Goal: Navigation & Orientation: Find specific page/section

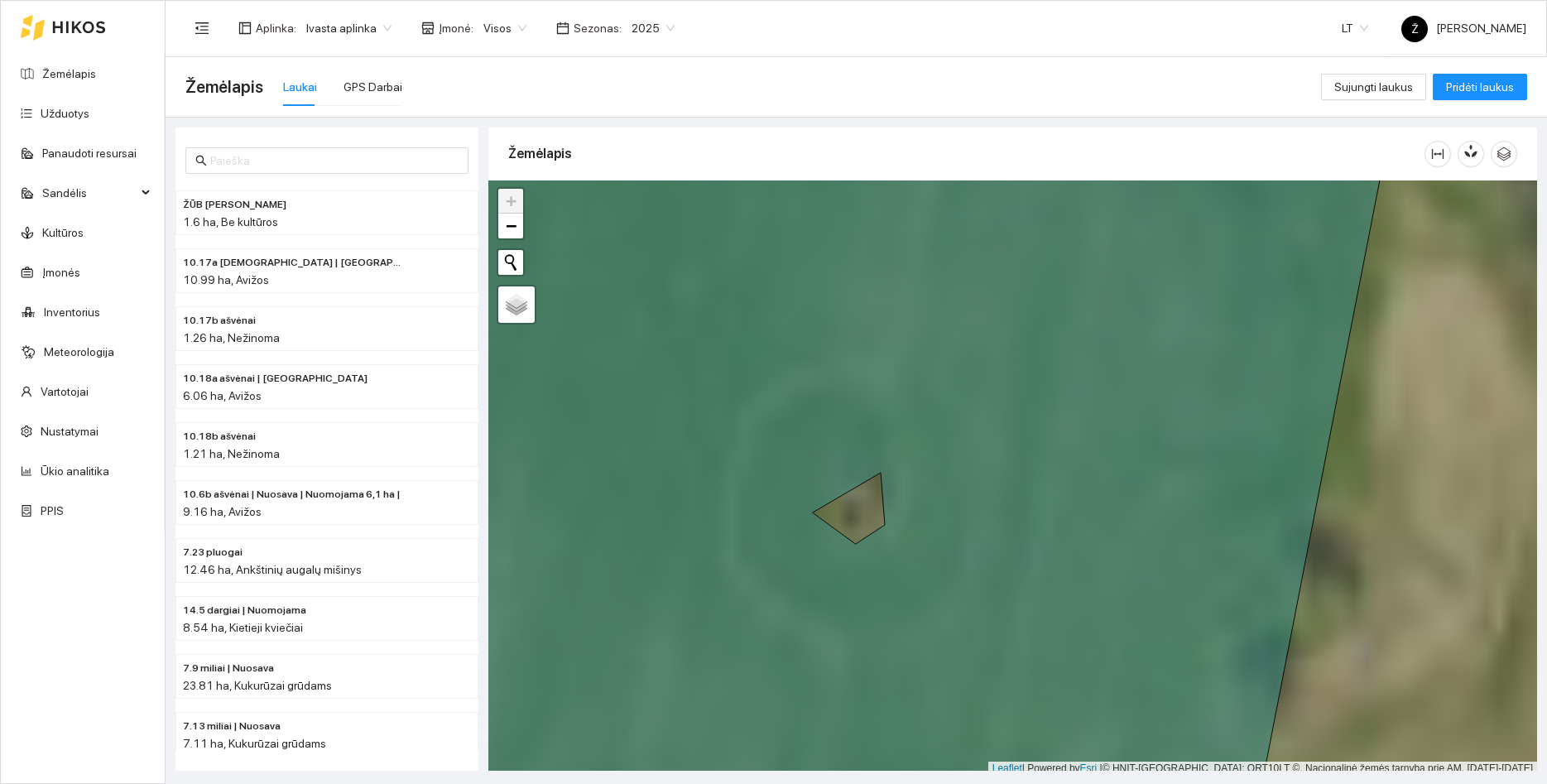
click at [851, 513] on div at bounding box center [1013, 478] width 1049 height 595
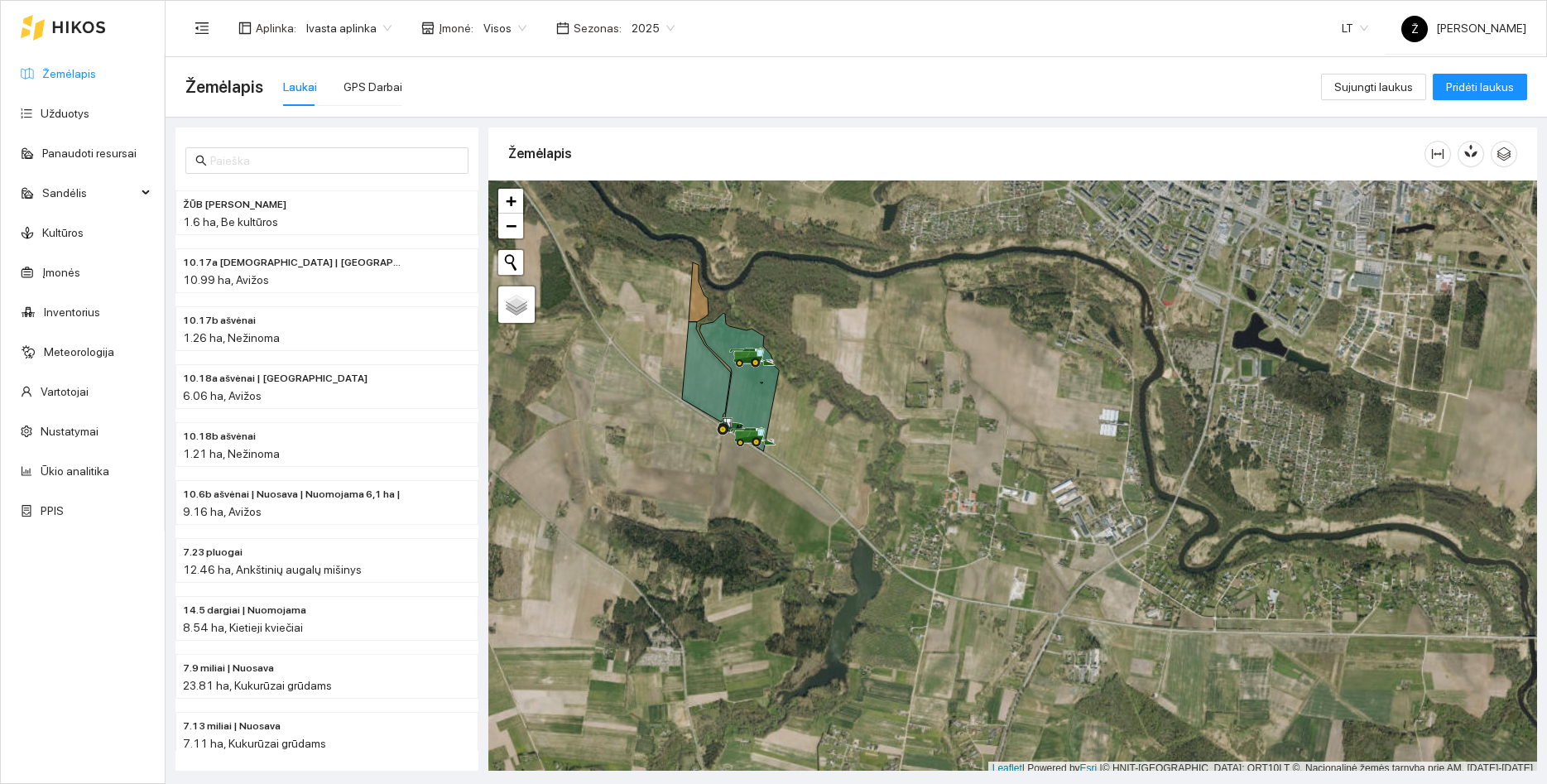
click at [58, 81] on link "Žemėlapis" at bounding box center [68, 74] width 54 height 14
click at [93, 131] on ul "Žemėlapis Užduotys Panaudoti resursai Sandėlis Kultūros Įmonės Inventorius Mete…" at bounding box center [83, 292] width 163 height 477
click at [83, 119] on link "Užduotys" at bounding box center [65, 114] width 49 height 14
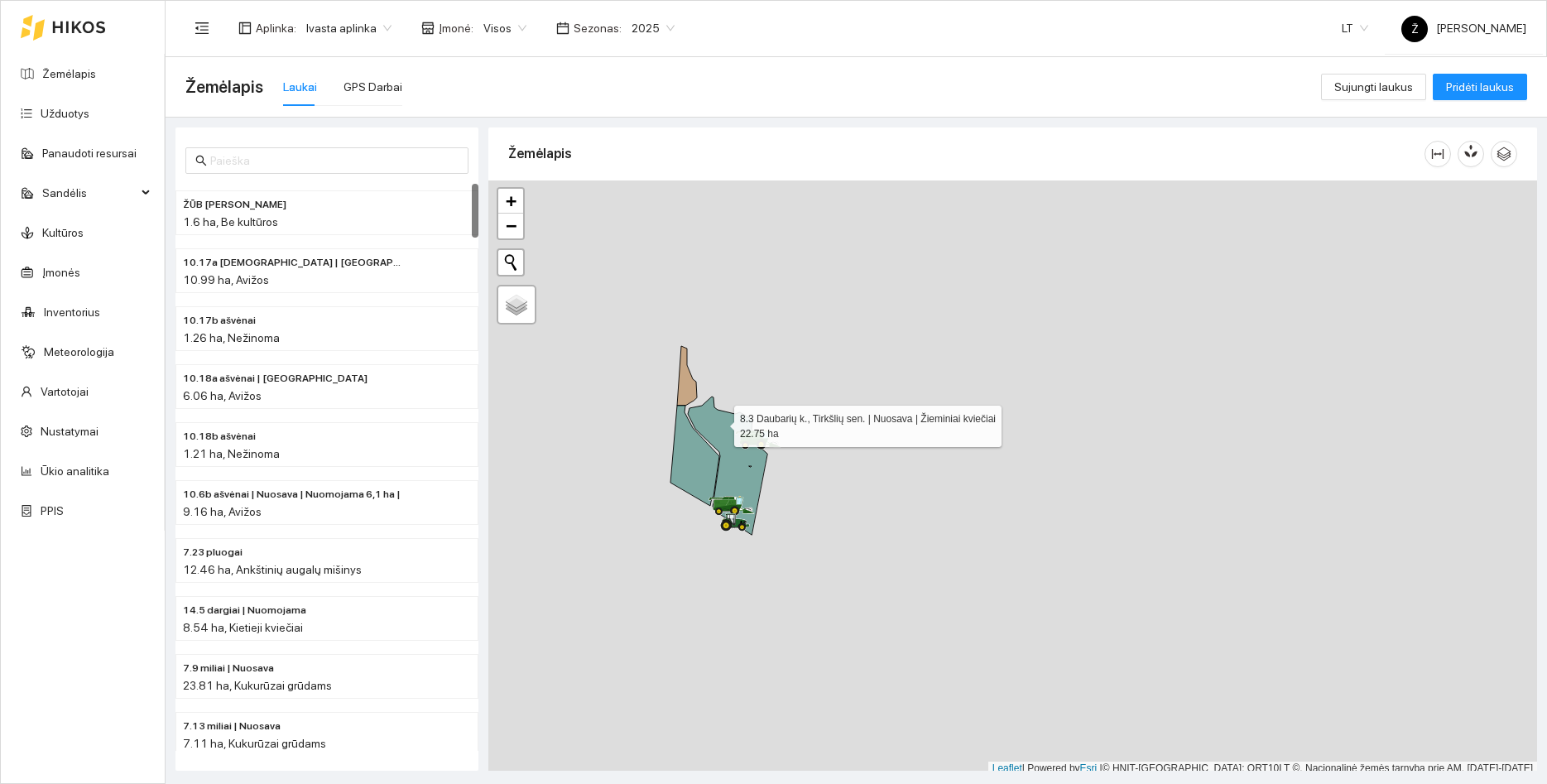
click at [719, 422] on icon at bounding box center [728, 465] width 80 height 138
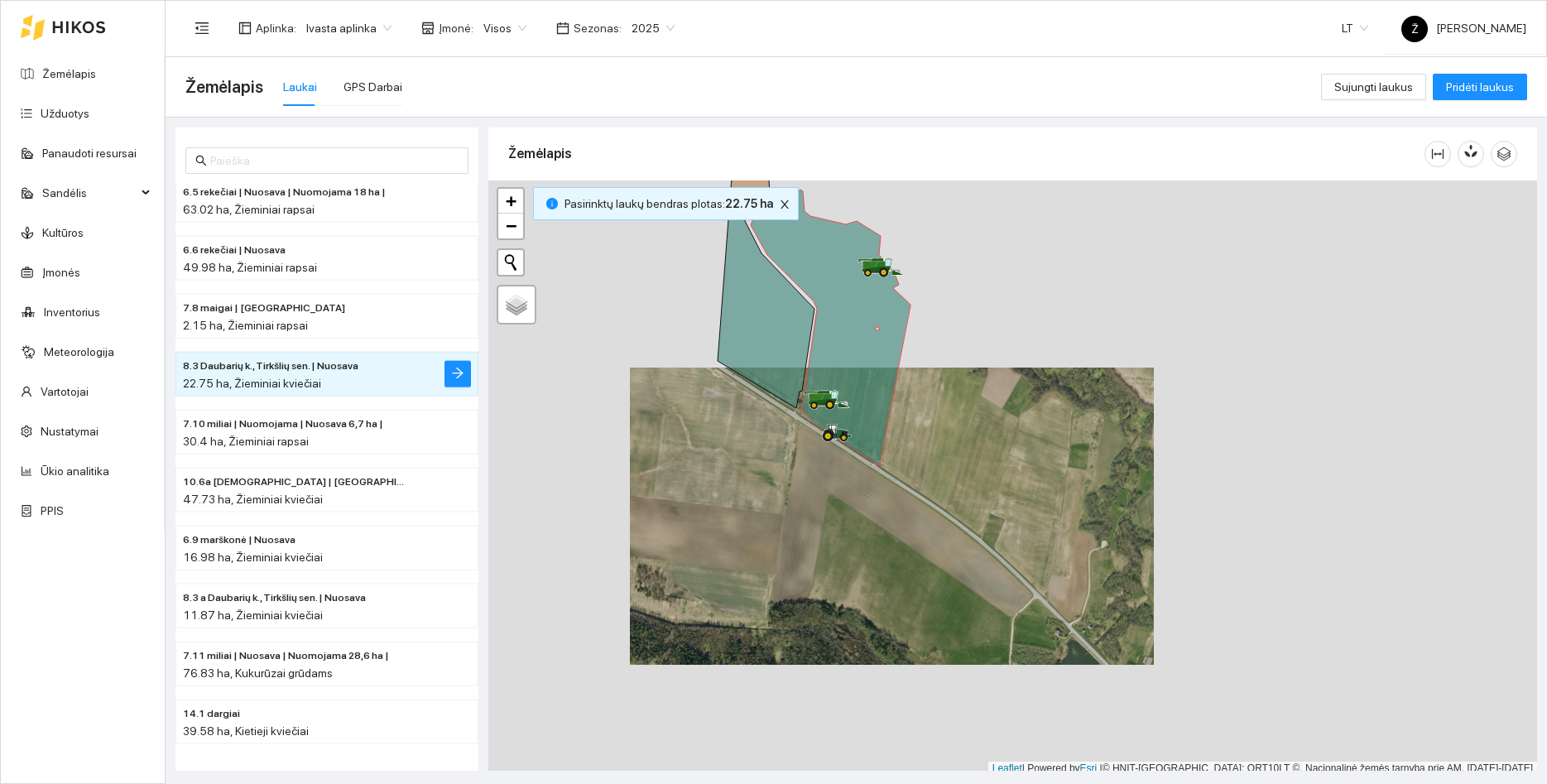
drag, startPoint x: 711, startPoint y: 518, endPoint x: 740, endPoint y: 536, distance: 34.1
click at [740, 536] on div at bounding box center [1013, 478] width 1049 height 595
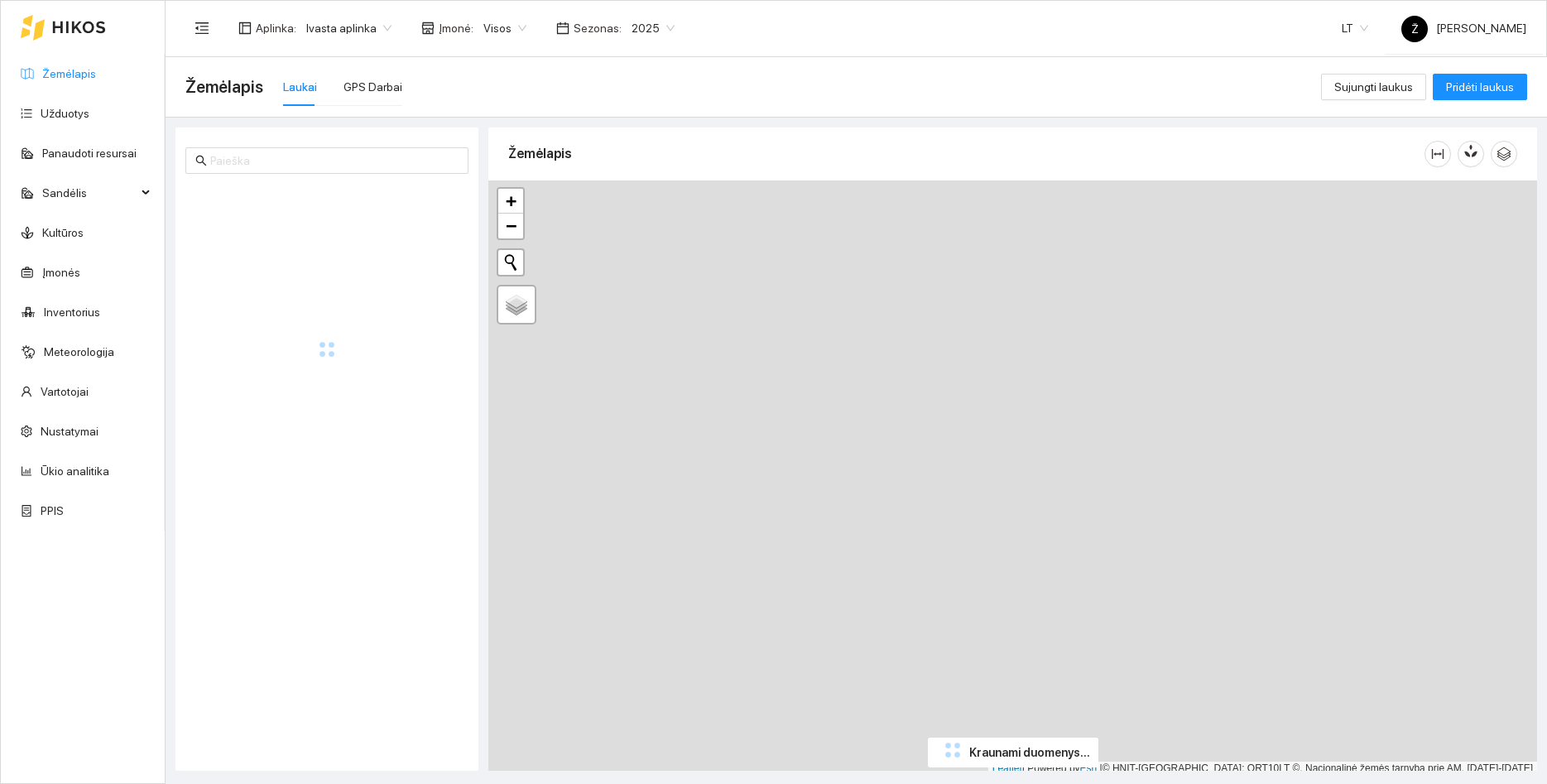
click at [59, 67] on link "Žemėlapis" at bounding box center [68, 74] width 54 height 14
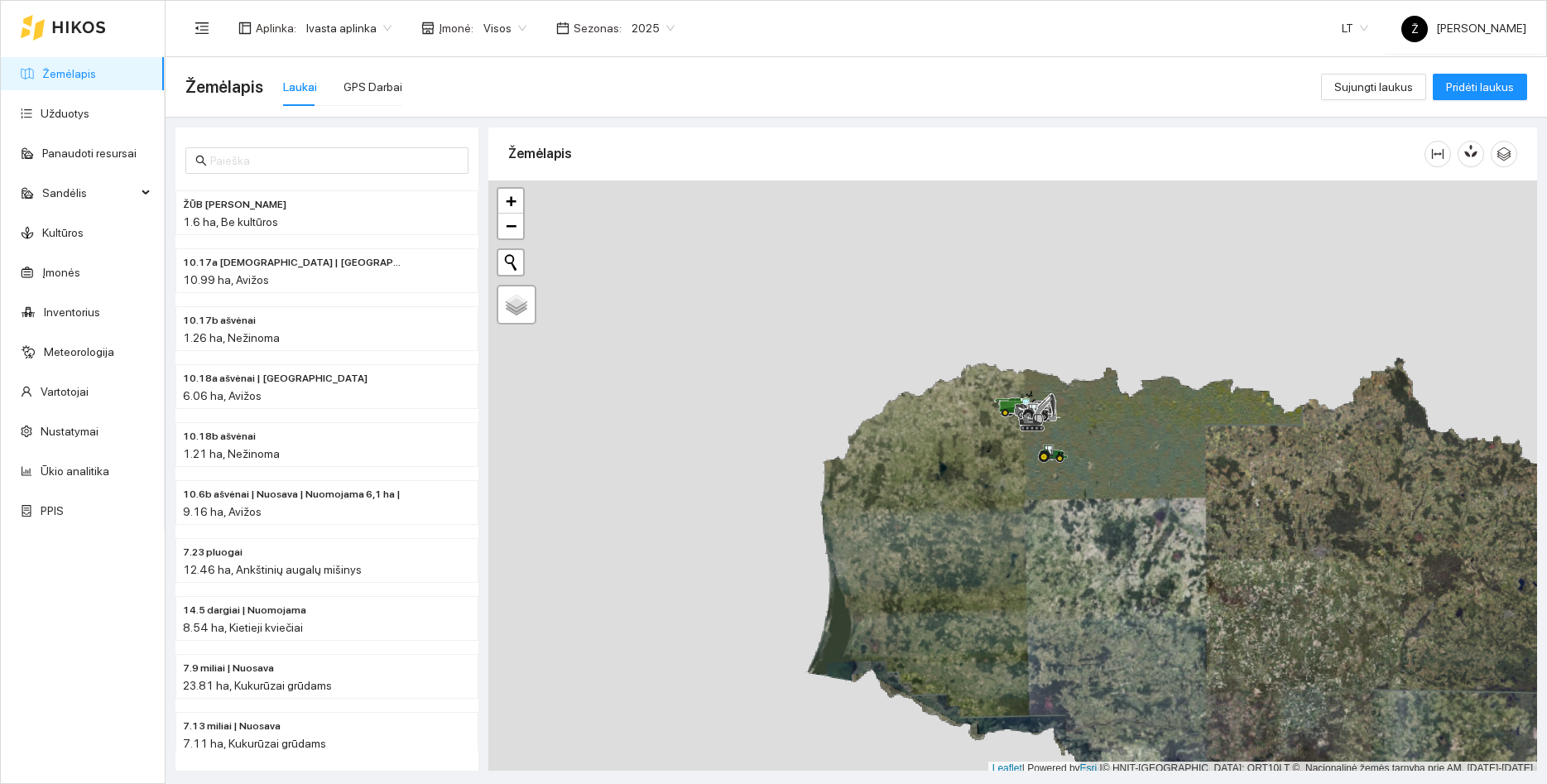
click at [383, 24] on span "Ivasta aplinka" at bounding box center [349, 28] width 86 height 25
click at [335, 63] on div "BP visos įmonės" at bounding box center [347, 60] width 88 height 18
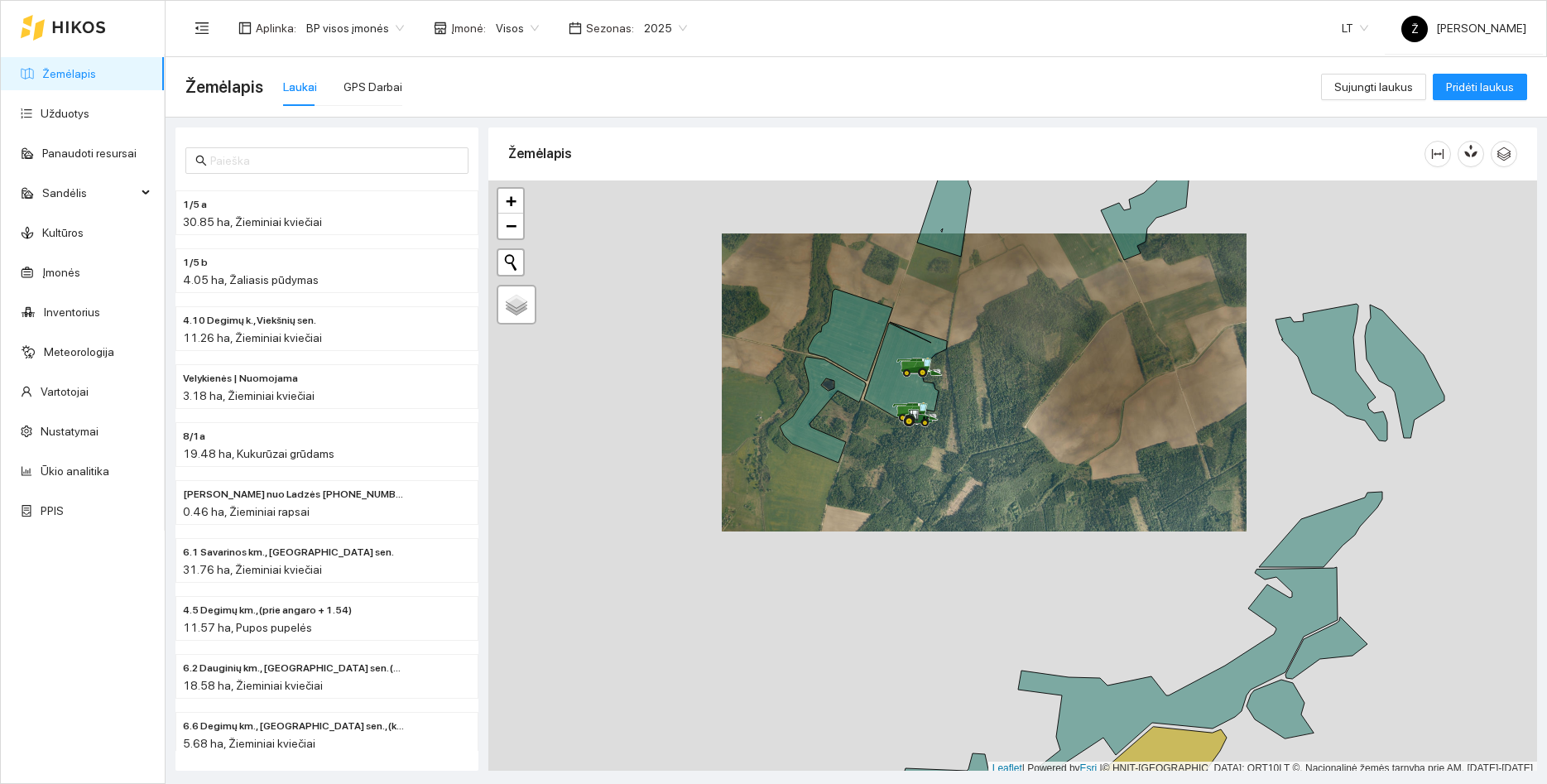
drag, startPoint x: 954, startPoint y: 299, endPoint x: 933, endPoint y: 462, distance: 164.3
click at [933, 462] on div at bounding box center [1013, 478] width 1049 height 595
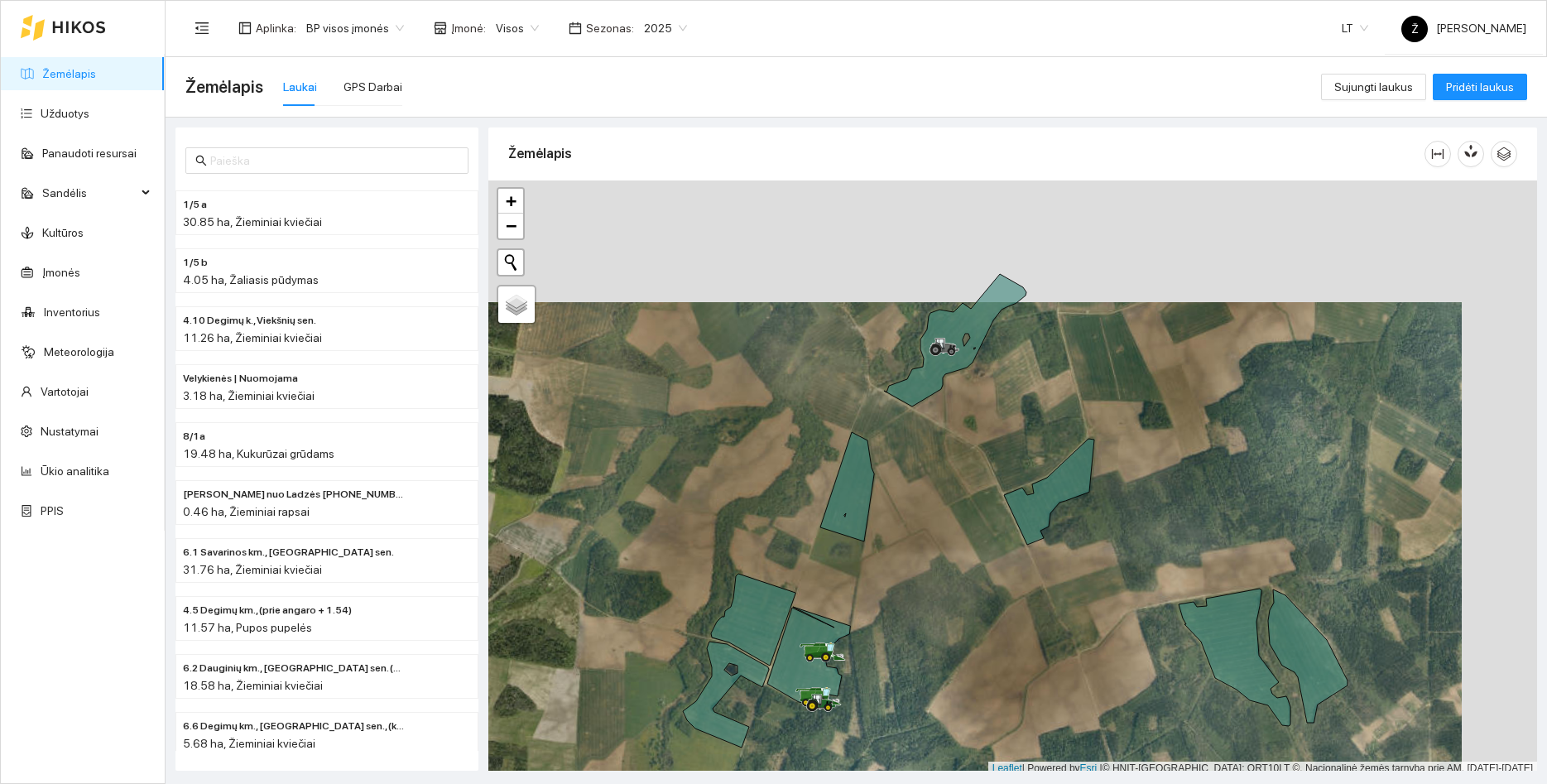
drag, startPoint x: 1093, startPoint y: 323, endPoint x: 1017, endPoint y: 445, distance: 143.7
click at [1017, 445] on div at bounding box center [1013, 478] width 1049 height 595
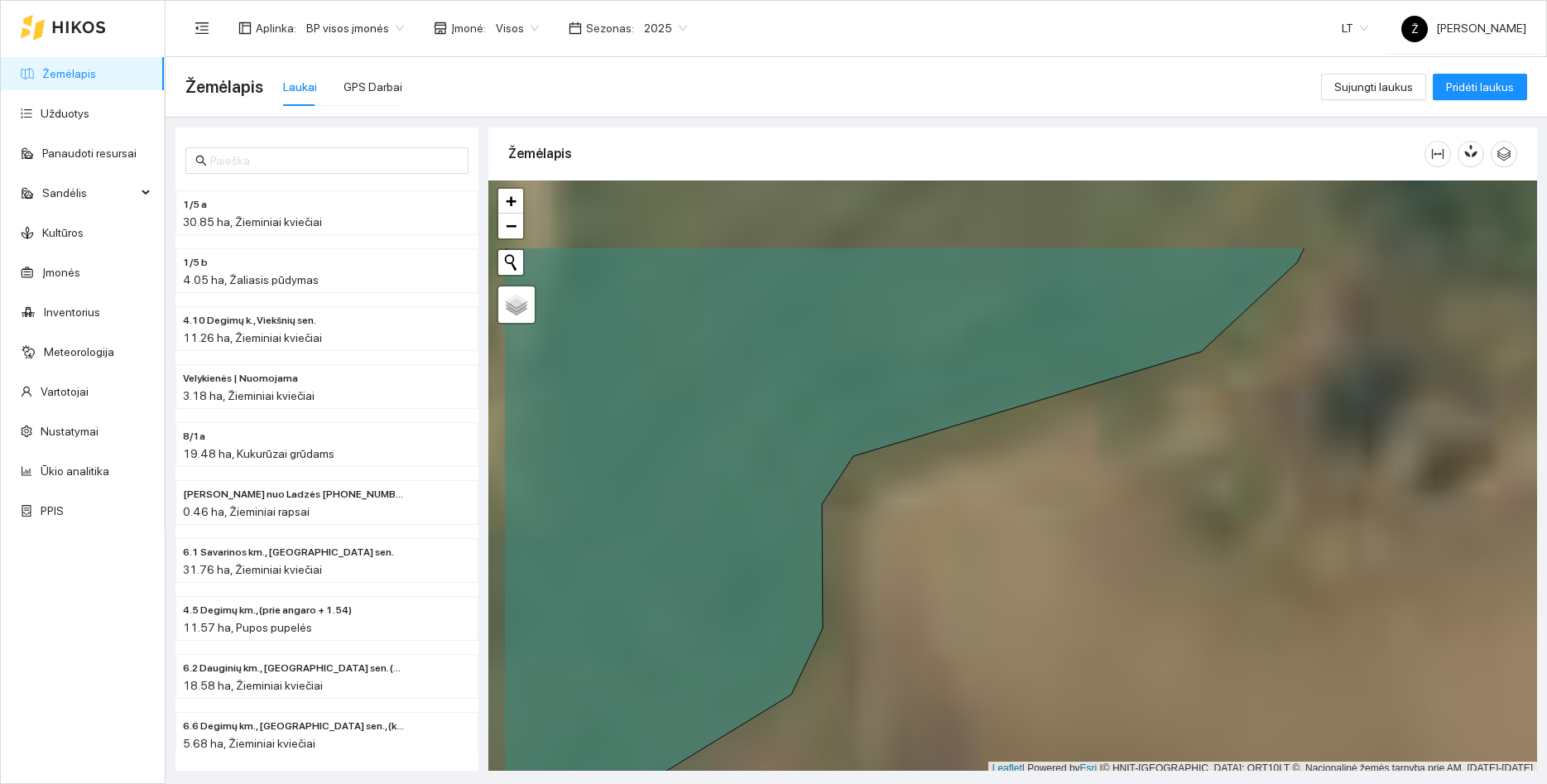
drag, startPoint x: 912, startPoint y: 341, endPoint x: 1152, endPoint y: 606, distance: 357.5
click at [1152, 606] on div at bounding box center [1013, 478] width 1049 height 595
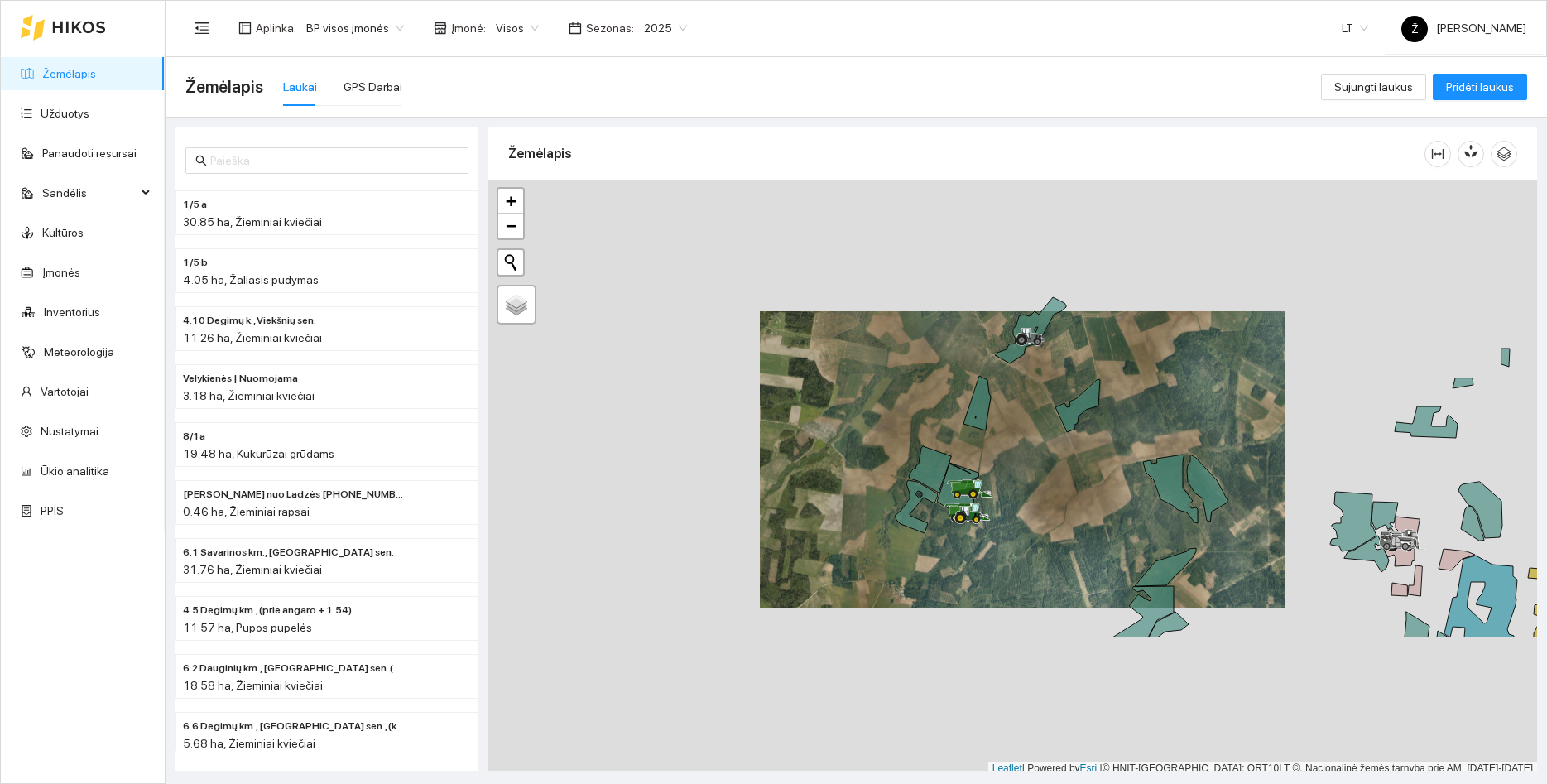
drag, startPoint x: 865, startPoint y: 706, endPoint x: 892, endPoint y: 508, distance: 199.8
click at [892, 508] on div at bounding box center [1013, 478] width 1049 height 595
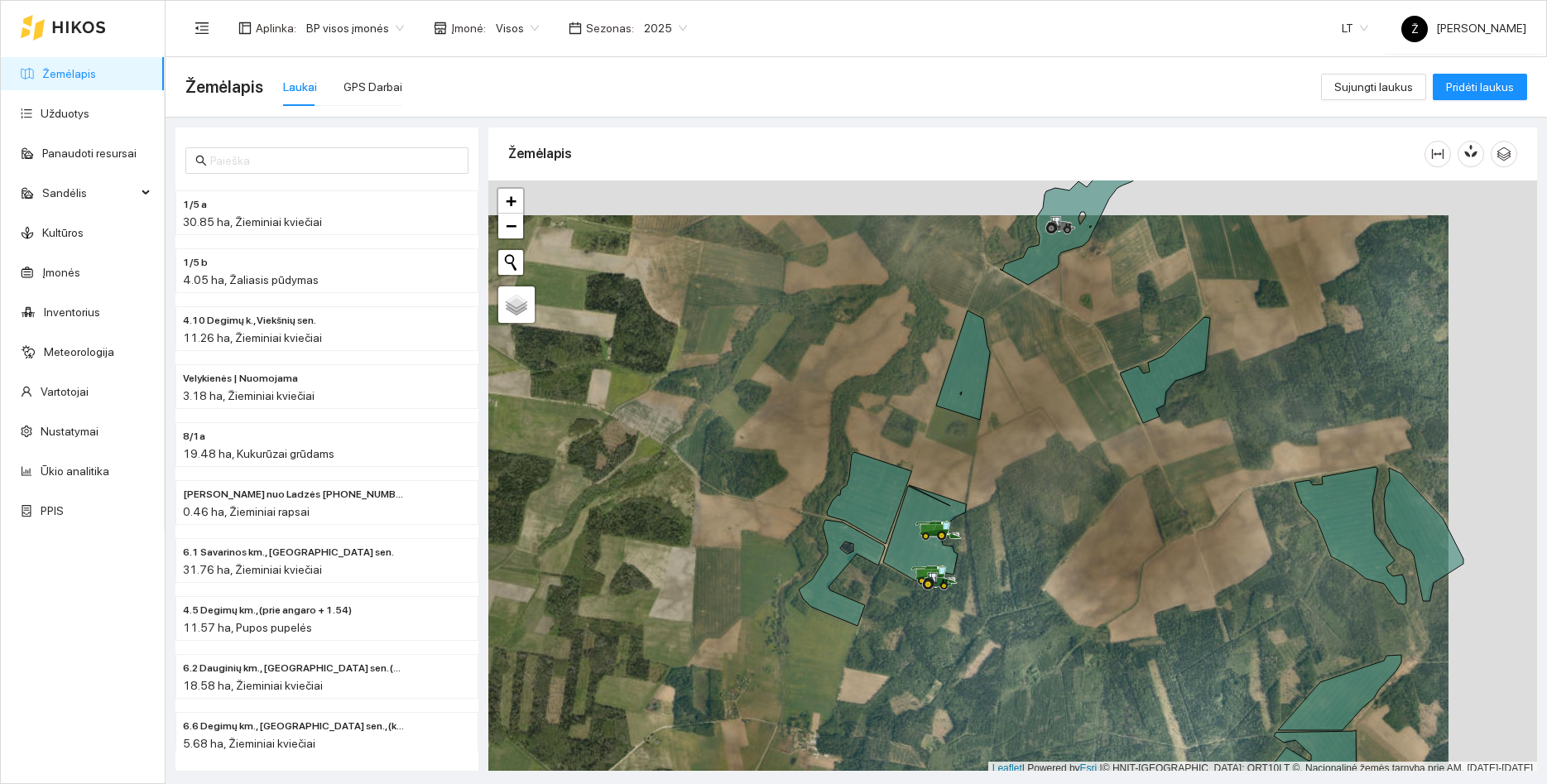
drag, startPoint x: 1102, startPoint y: 471, endPoint x: 1007, endPoint y: 511, distance: 103.1
click at [1007, 511] on div at bounding box center [1013, 478] width 1049 height 595
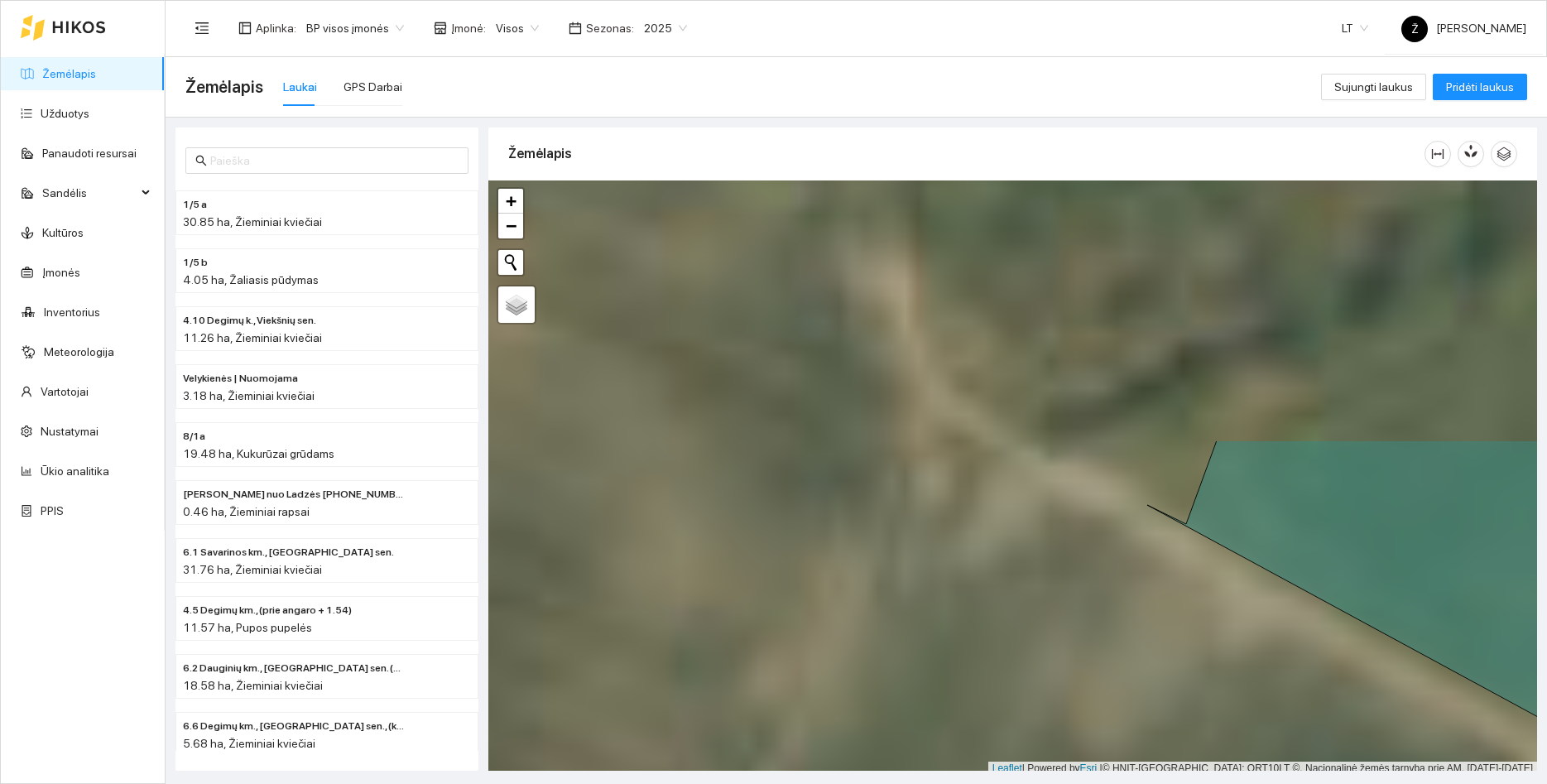
drag, startPoint x: 953, startPoint y: 320, endPoint x: 945, endPoint y: 605, distance: 285.1
click at [945, 605] on div at bounding box center [1013, 478] width 1049 height 595
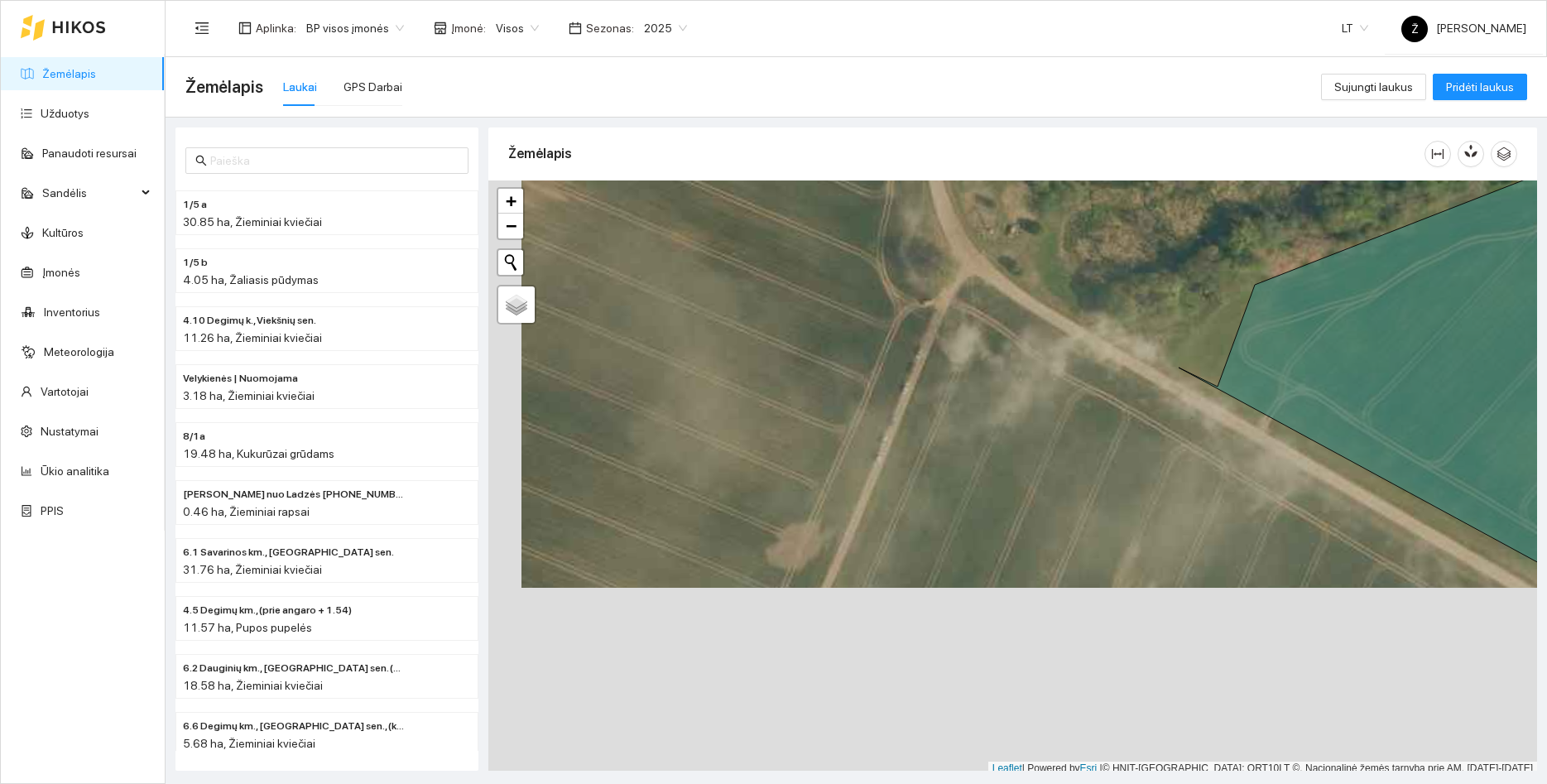
drag, startPoint x: 949, startPoint y: 575, endPoint x: 997, endPoint y: 340, distance: 239.9
click at [989, 373] on div at bounding box center [1013, 478] width 1049 height 595
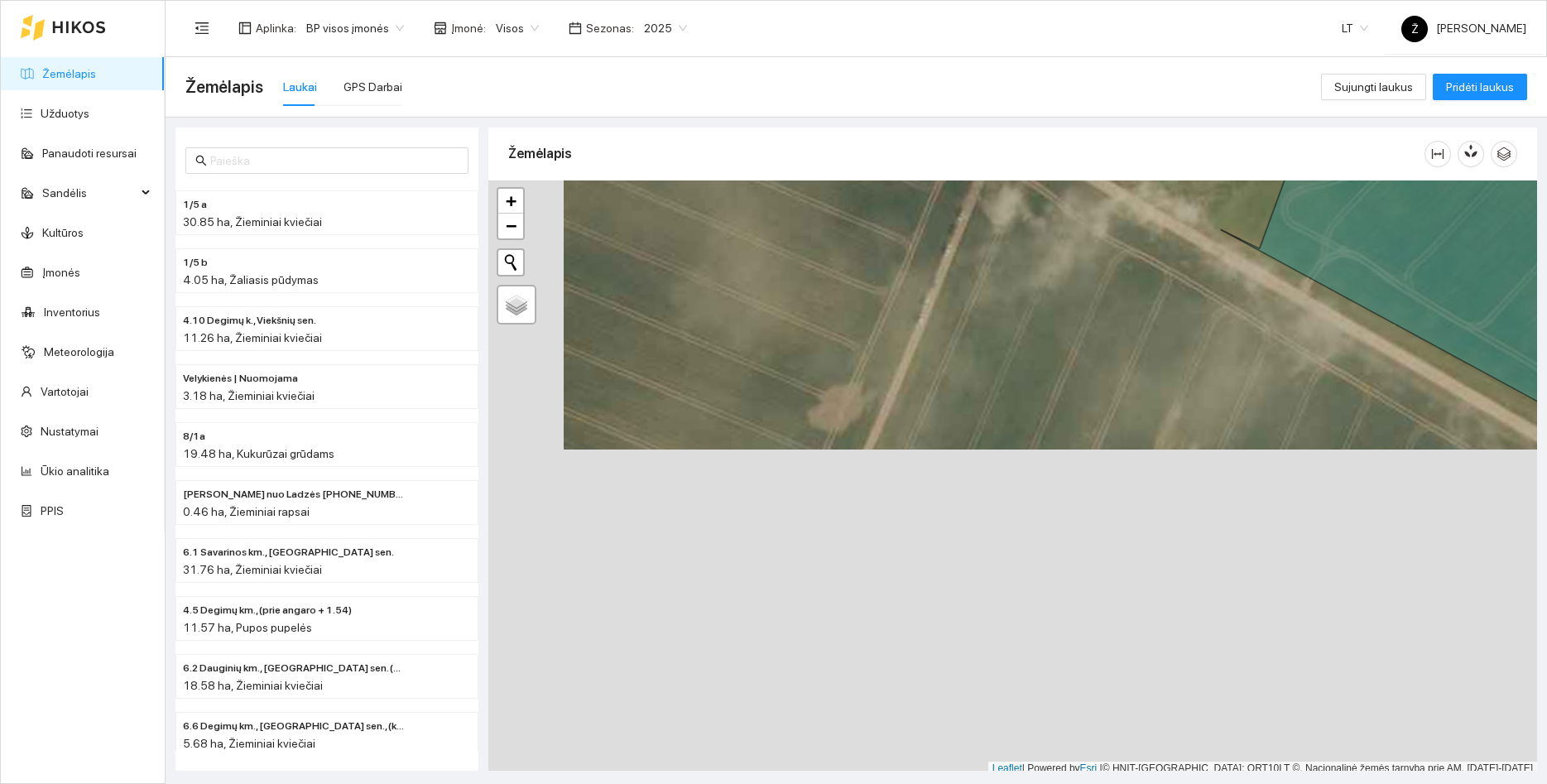
drag, startPoint x: 900, startPoint y: 459, endPoint x: 912, endPoint y: 331, distance: 128.6
click at [933, 323] on div at bounding box center [1013, 478] width 1049 height 595
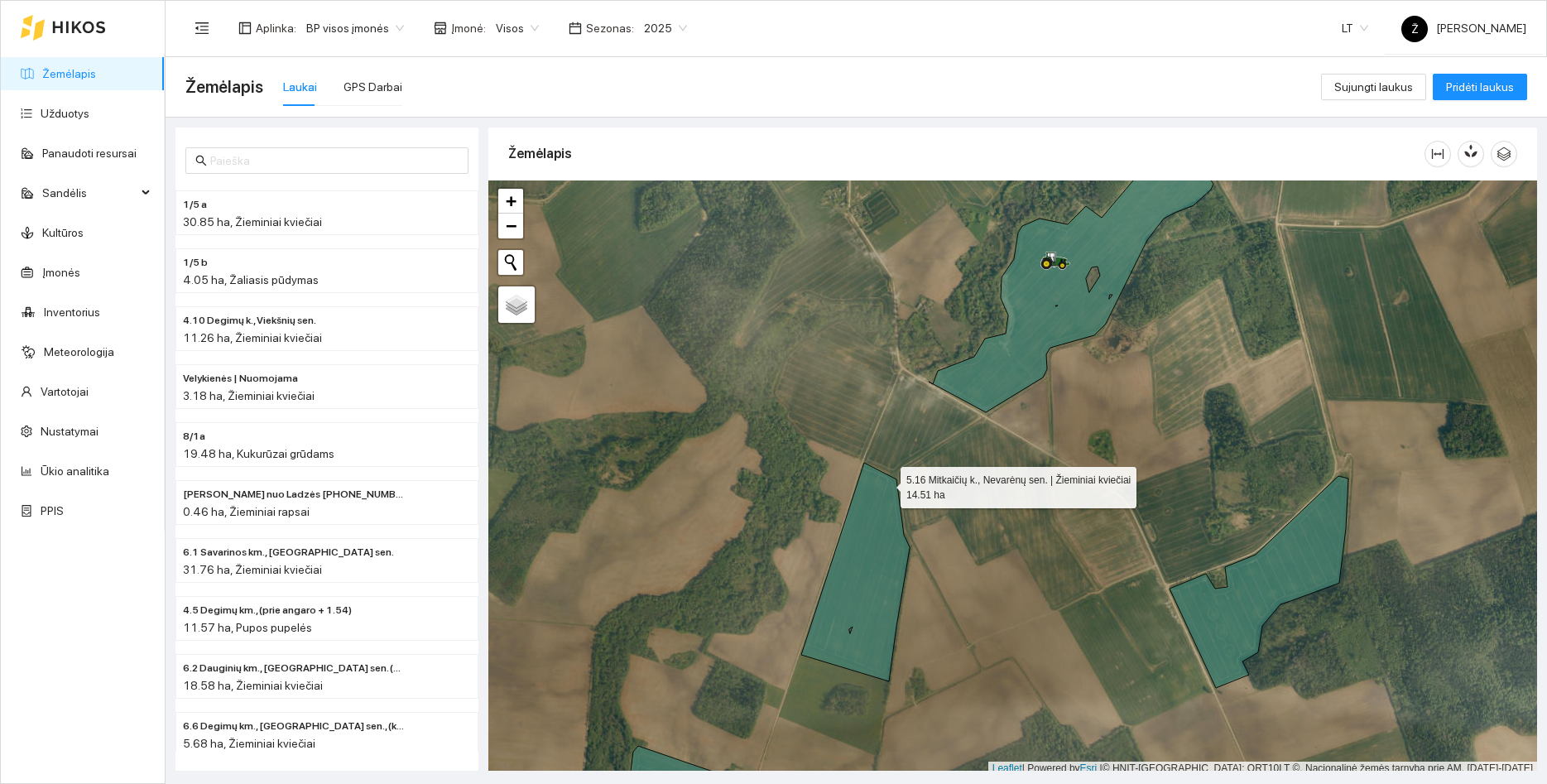
drag, startPoint x: 924, startPoint y: 408, endPoint x: 925, endPoint y: 352, distance: 56.0
click at [910, 462] on icon at bounding box center [854, 571] width 108 height 219
